Goal: Task Accomplishment & Management: Use online tool/utility

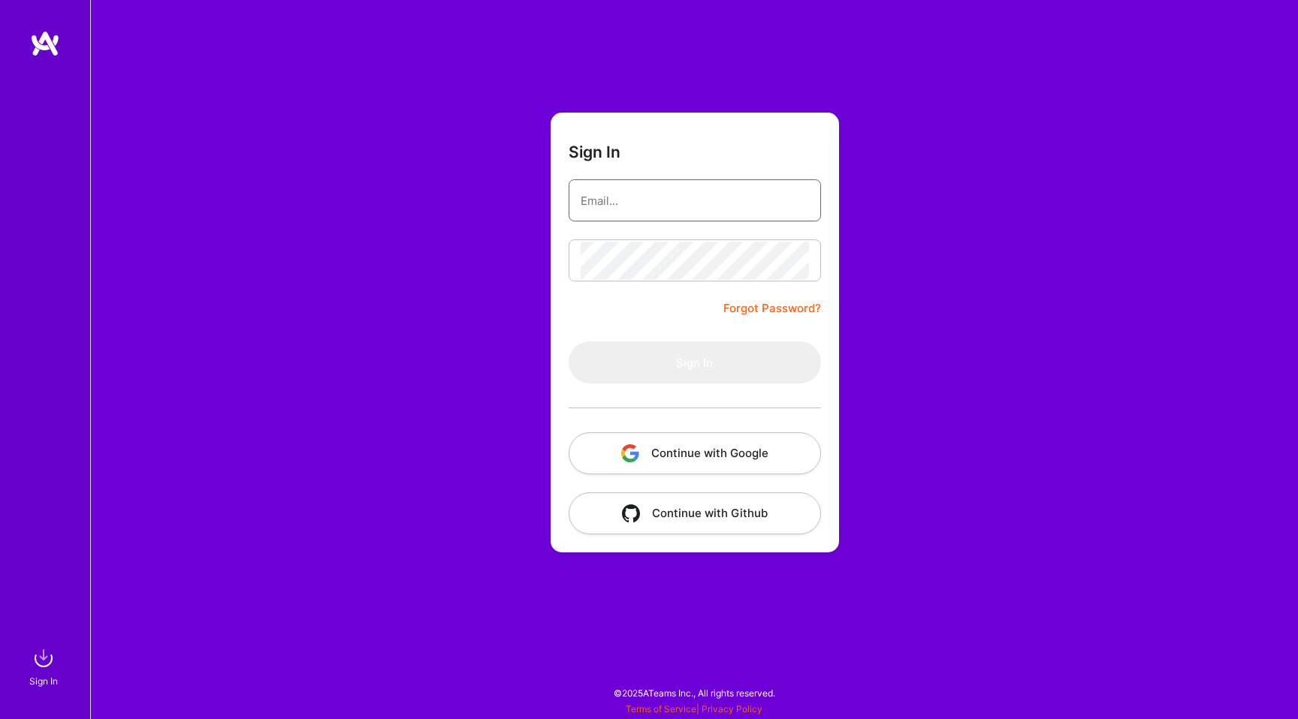
type input "[EMAIL_ADDRESS][DOMAIN_NAME]"
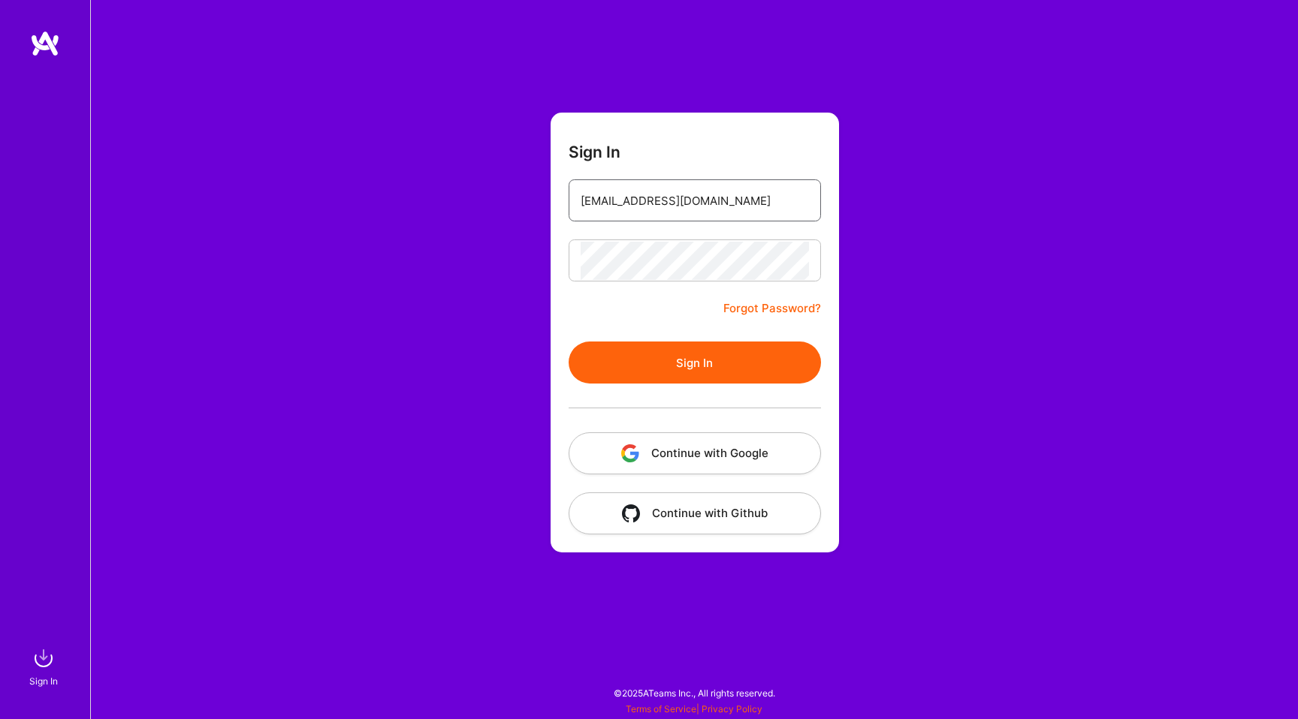
click at [590, 193] on input "[EMAIL_ADDRESS][DOMAIN_NAME]" at bounding box center [694, 201] width 228 height 38
click at [487, 216] on div "Sign In [EMAIL_ADDRESS][DOMAIN_NAME] Forgot Password? Sign In Continue with Goo…" at bounding box center [694, 359] width 1208 height 719
click at [683, 357] on button "Sign In" at bounding box center [694, 363] width 252 height 42
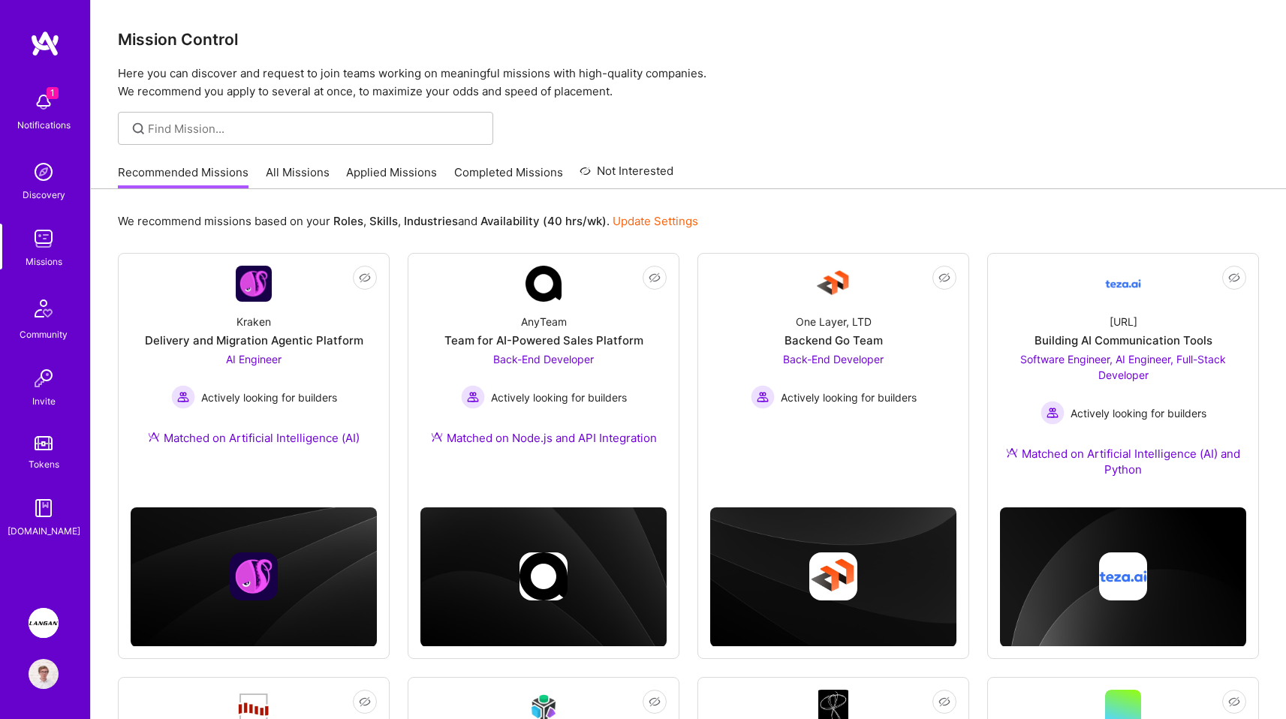
click at [300, 159] on div "Recommended Missions All Missions Applied Missions Completed Missions Not Inter…" at bounding box center [396, 172] width 556 height 32
click at [300, 173] on link "All Missions" at bounding box center [298, 176] width 64 height 25
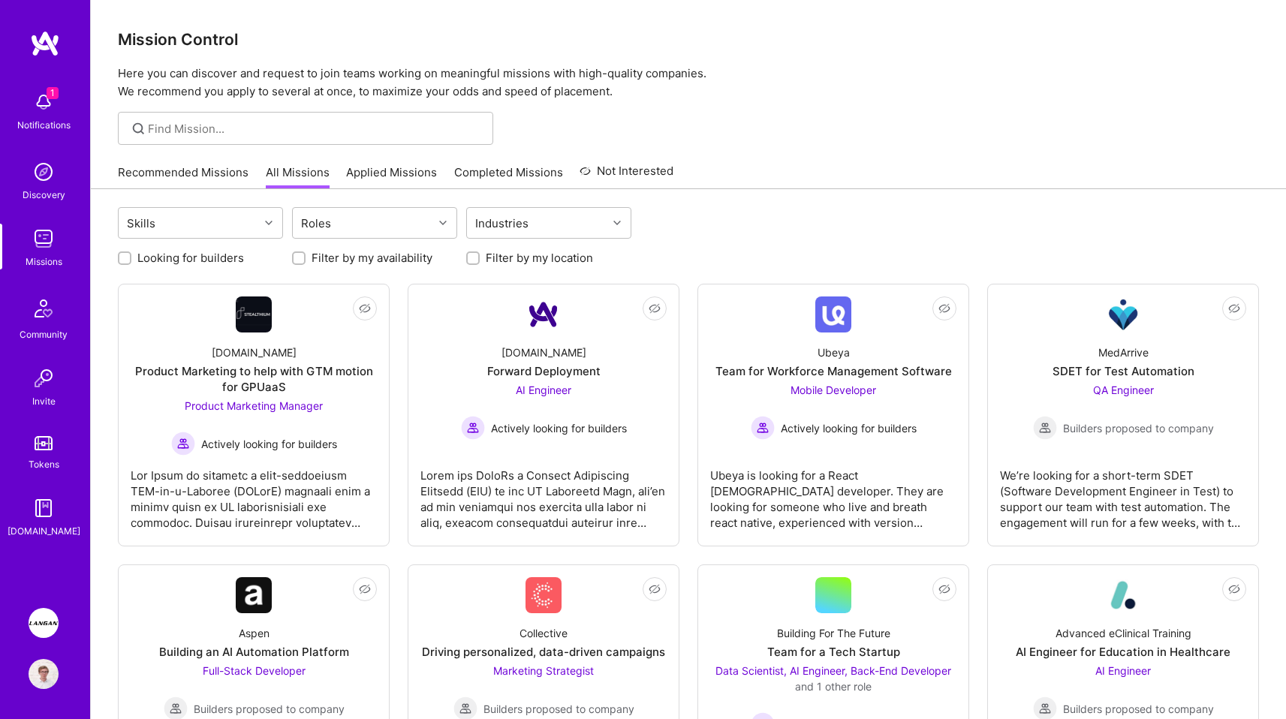
click at [49, 629] on img at bounding box center [44, 623] width 30 height 30
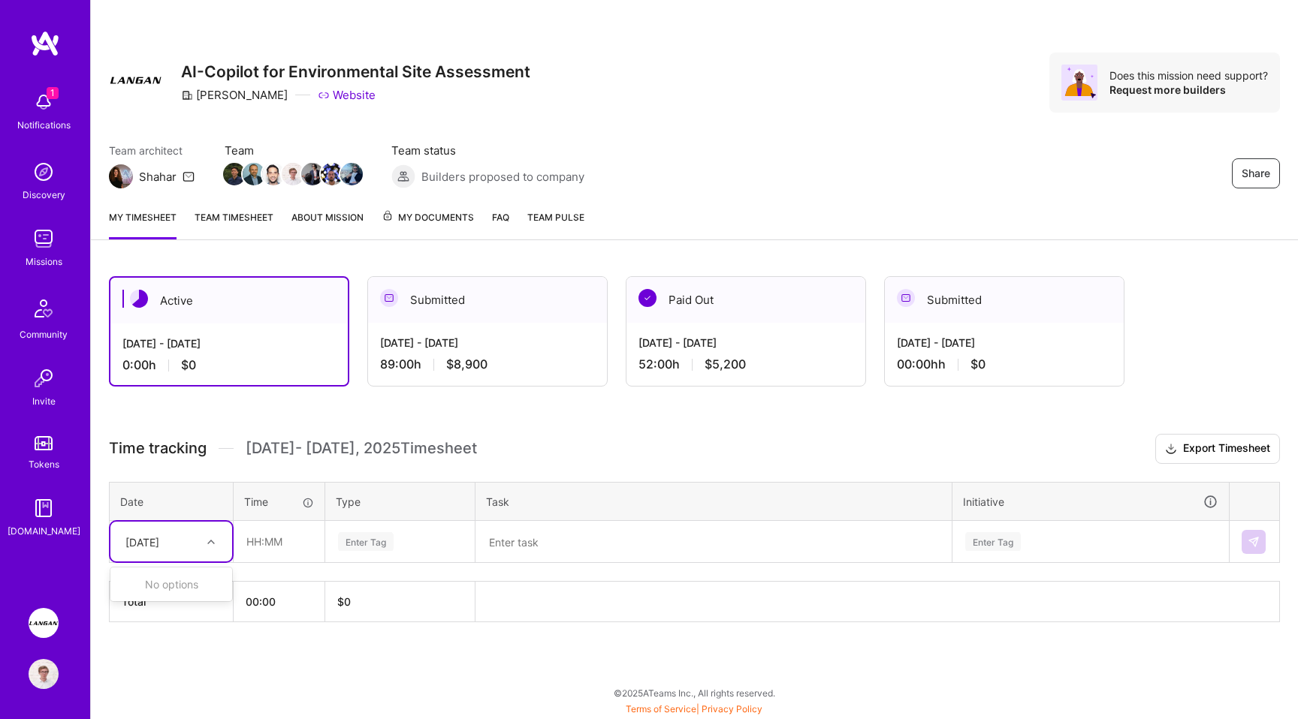
click at [159, 544] on div "[DATE]" at bounding box center [142, 542] width 34 height 16
click at [159, 540] on div "[DATE]" at bounding box center [142, 542] width 34 height 16
click at [249, 541] on input "text" at bounding box center [278, 542] width 89 height 40
type input "08:00"
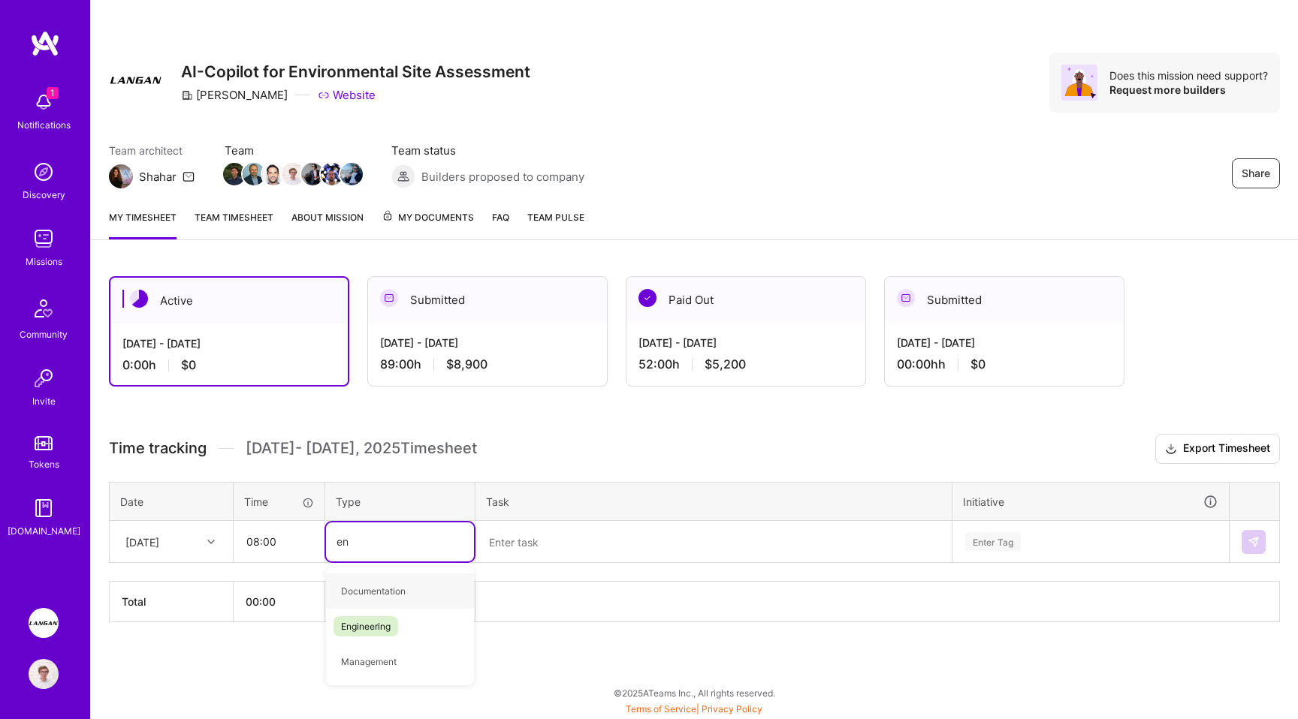
type input "eng"
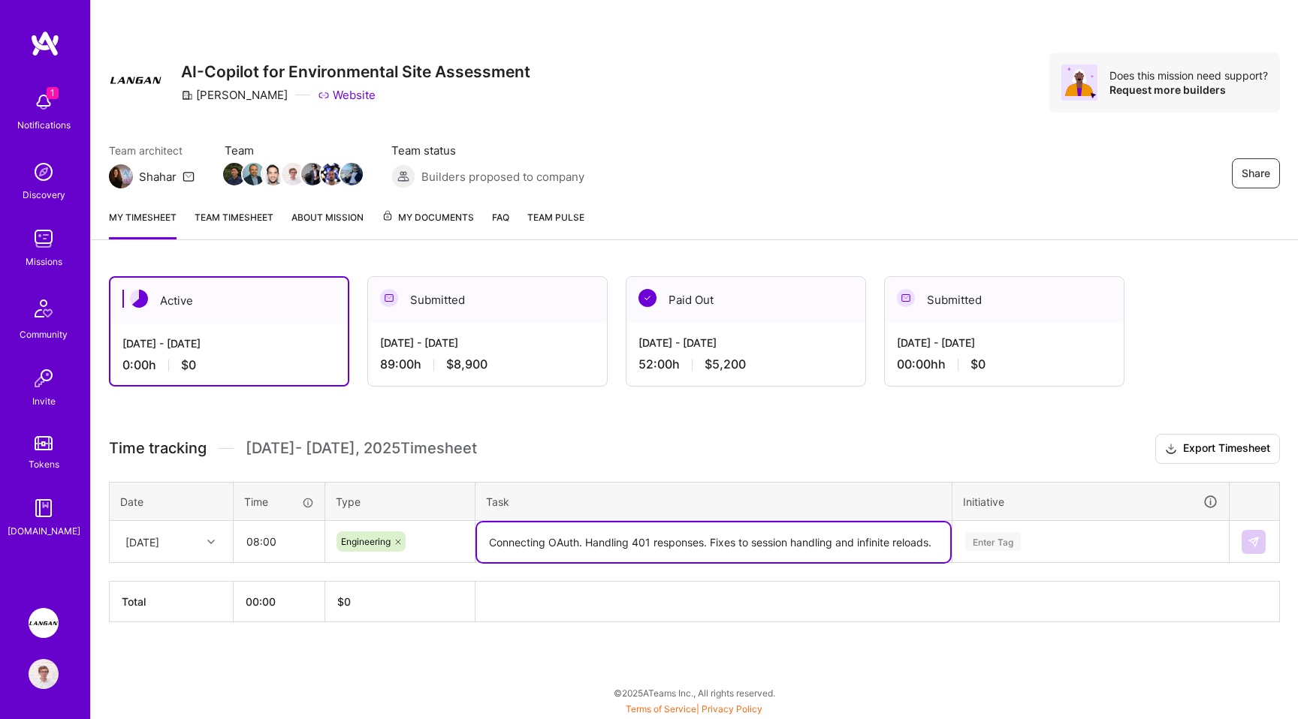
type textarea "Connecting OAuth. Handling 401 responses. Fixes to session handling and infinit…"
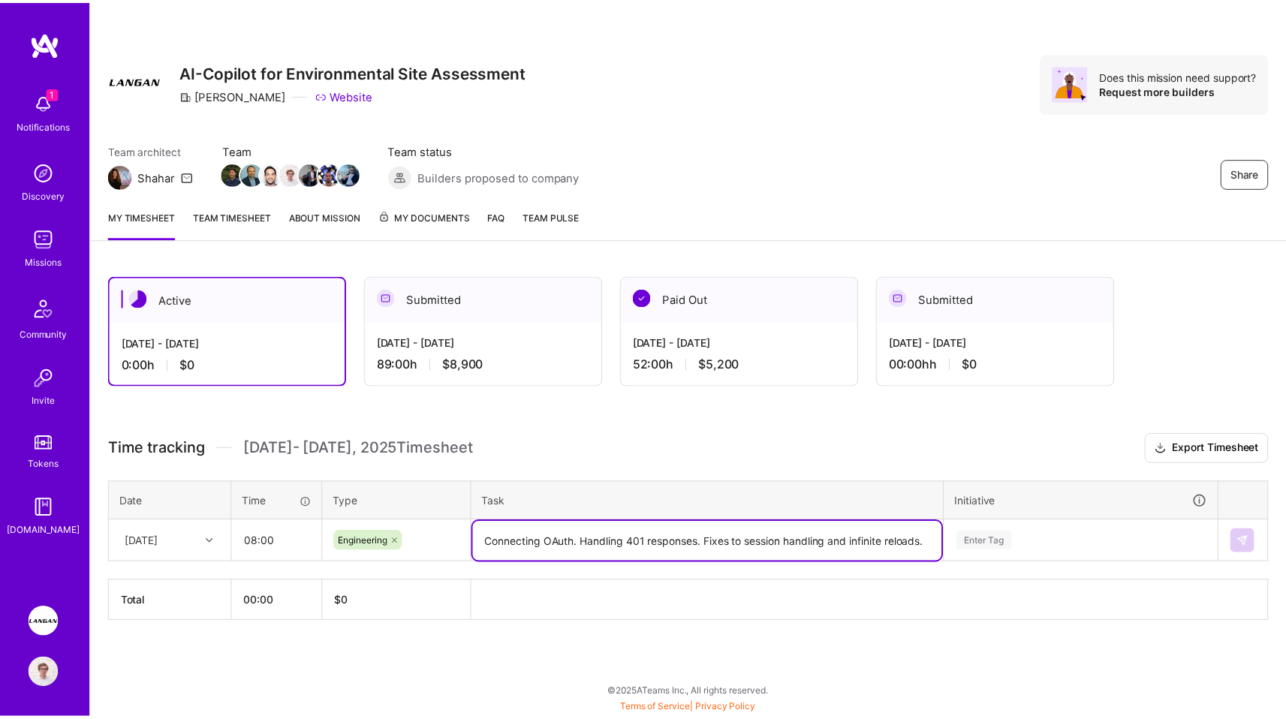
scroll to position [97, 0]
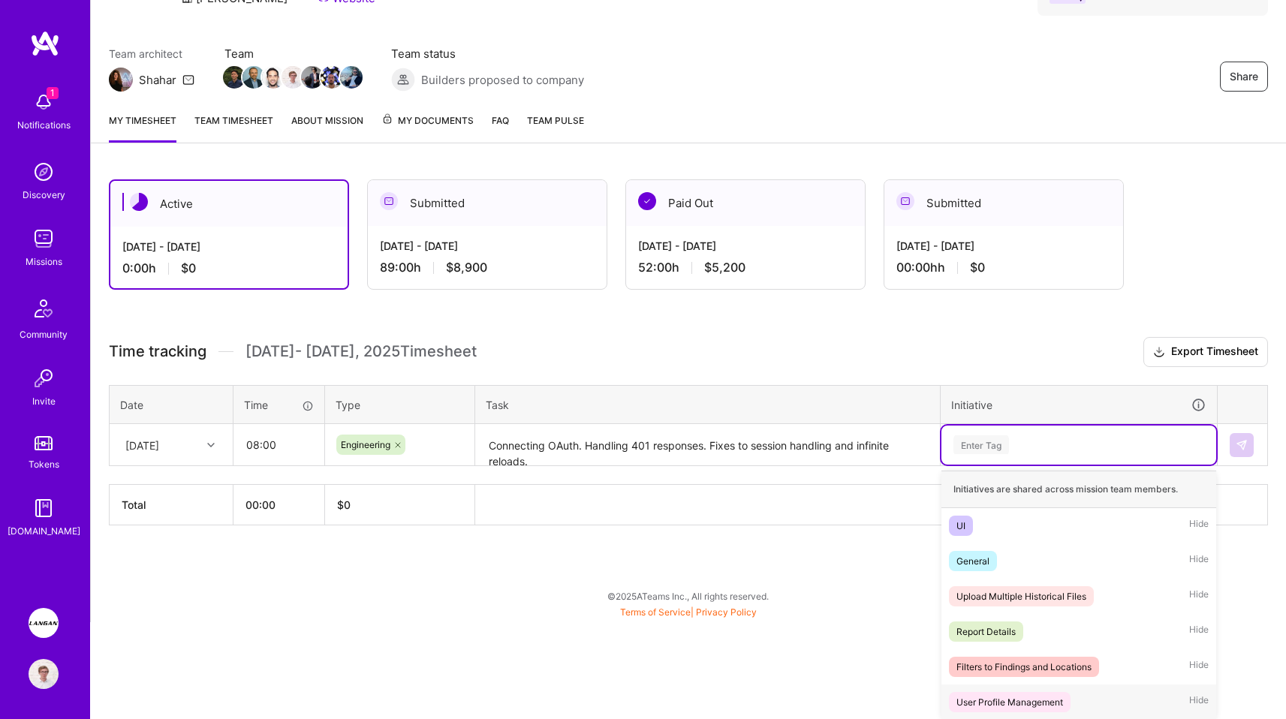
click at [1027, 695] on div "User Profile Management" at bounding box center [1010, 703] width 107 height 16
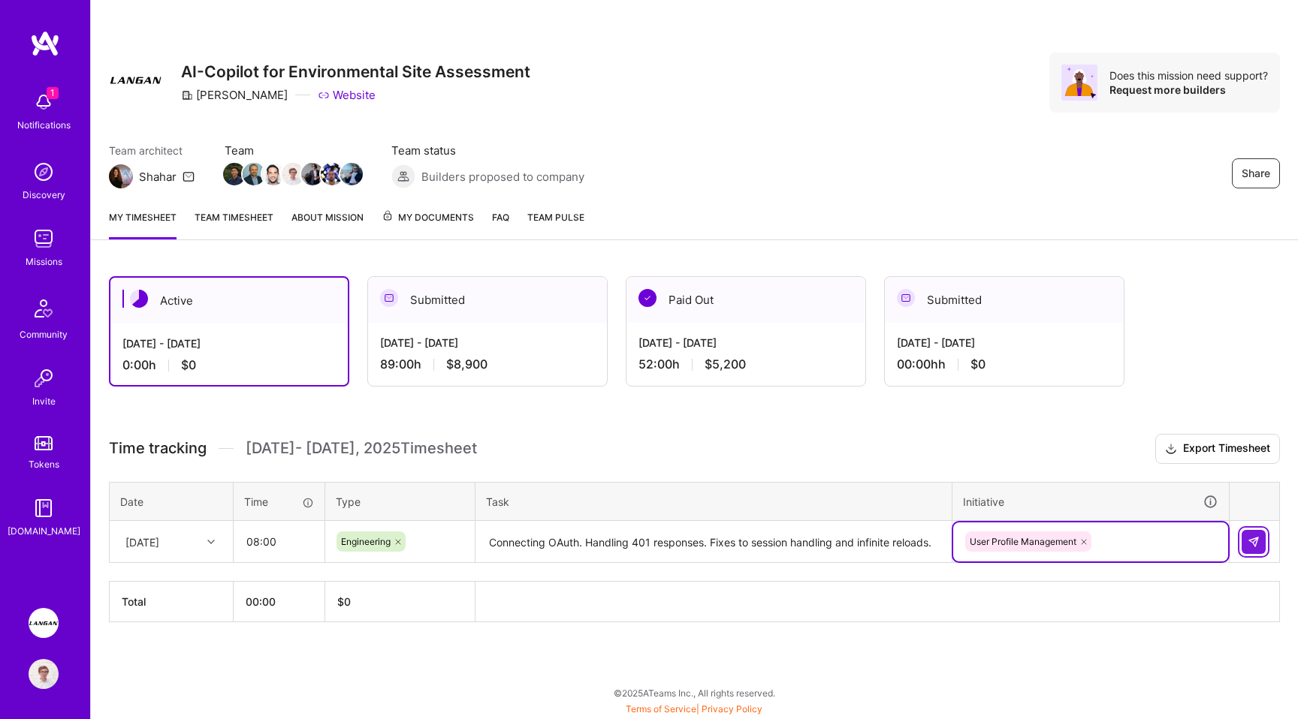
click at [1262, 548] on button at bounding box center [1253, 542] width 24 height 24
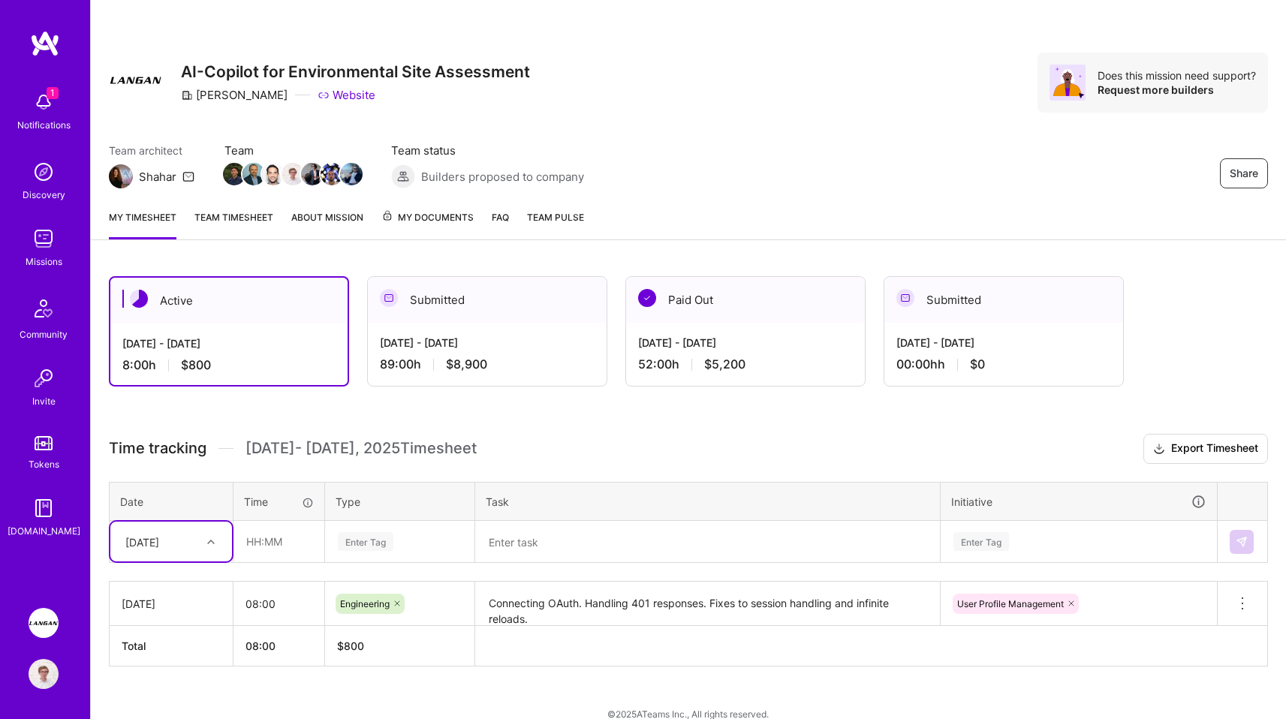
click at [755, 114] on div "Share AI-Copilot for Environmental Site Assessment Langan Website Does this mis…" at bounding box center [689, 98] width 1196 height 197
